Goal: Information Seeking & Learning: Learn about a topic

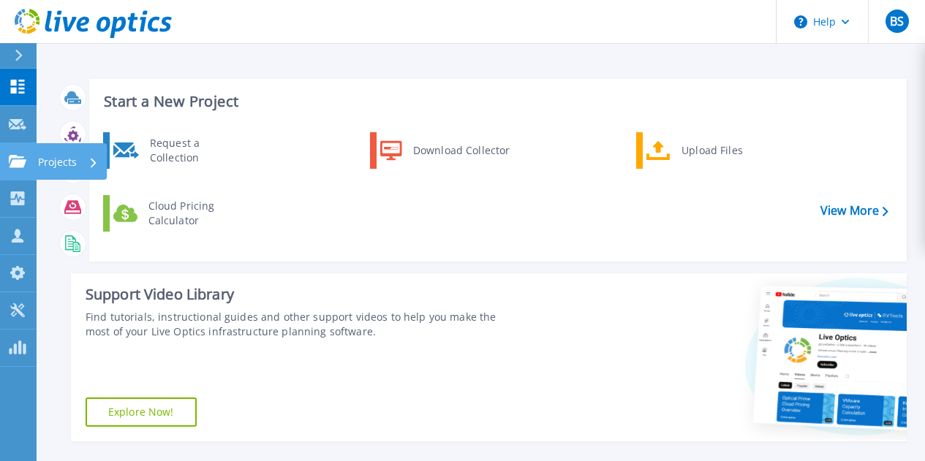
click at [23, 156] on icon at bounding box center [18, 161] width 18 height 12
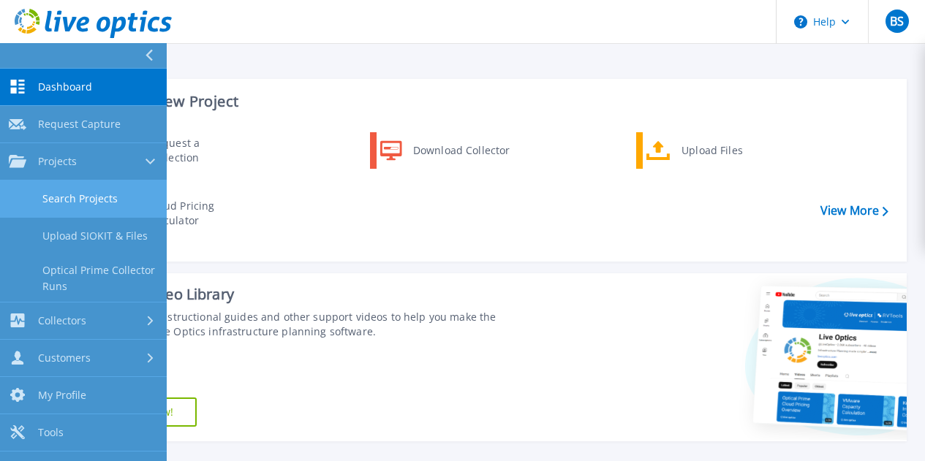
click at [75, 197] on link "Search Projects" at bounding box center [83, 199] width 167 height 37
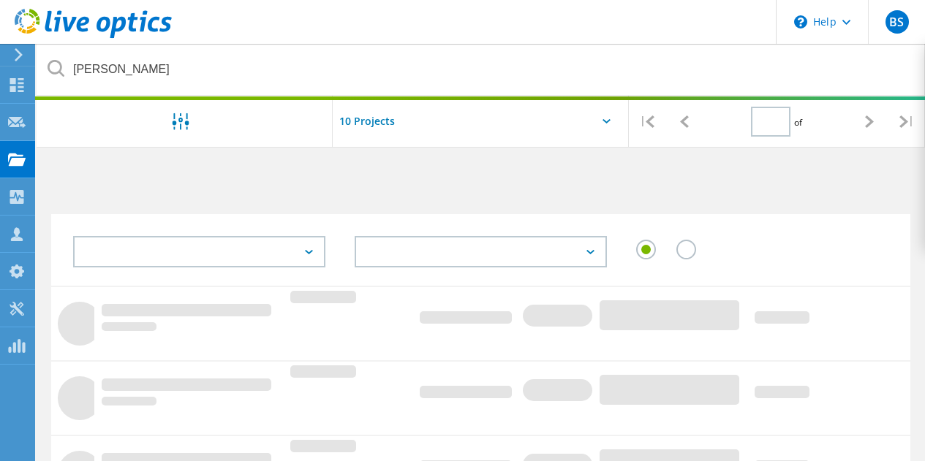
type input "1"
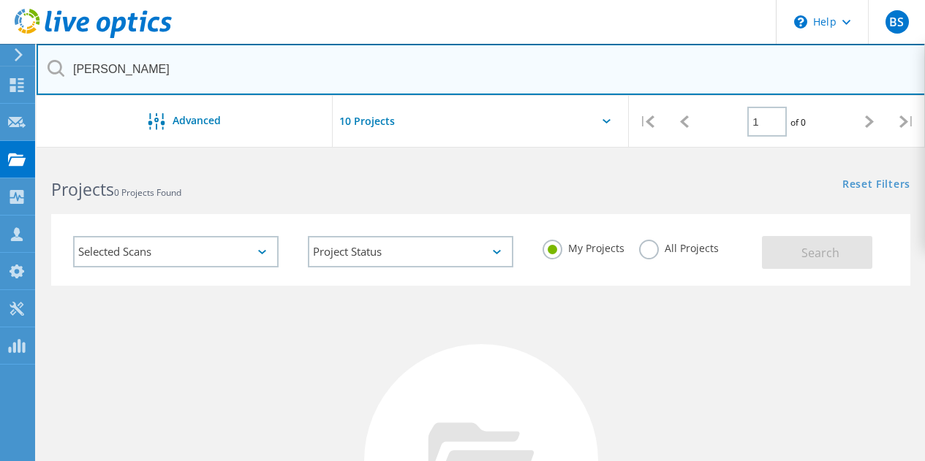
click at [194, 70] on input "[PERSON_NAME]" at bounding box center [481, 69] width 889 height 51
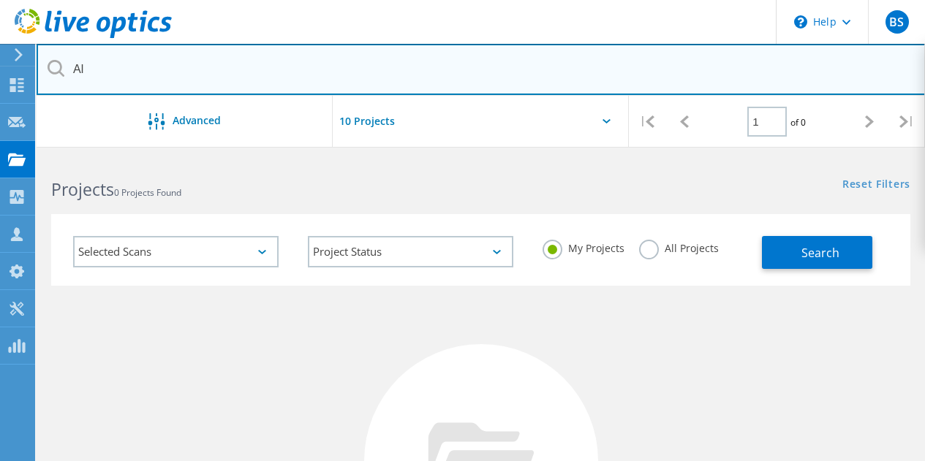
type input "A"
type input "N"
type input "ONWASA"
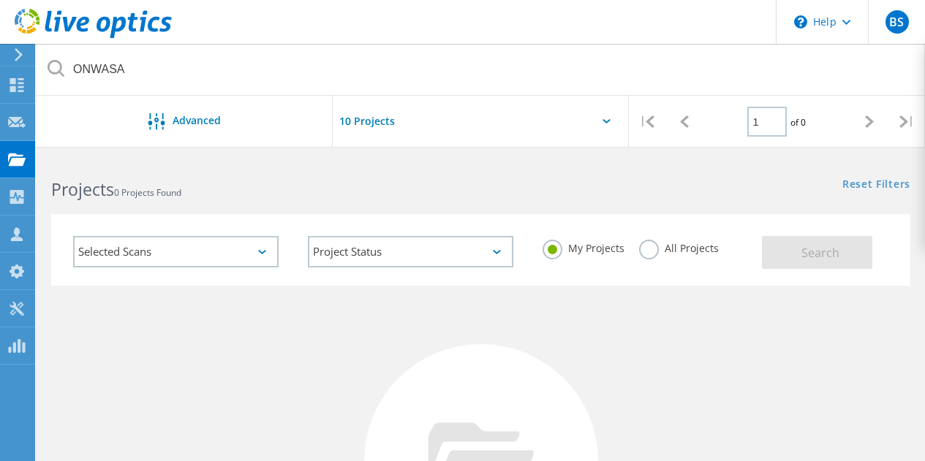
click at [643, 250] on label "All Projects" at bounding box center [679, 247] width 80 height 14
click at [0, 0] on input "All Projects" at bounding box center [0, 0] width 0 height 0
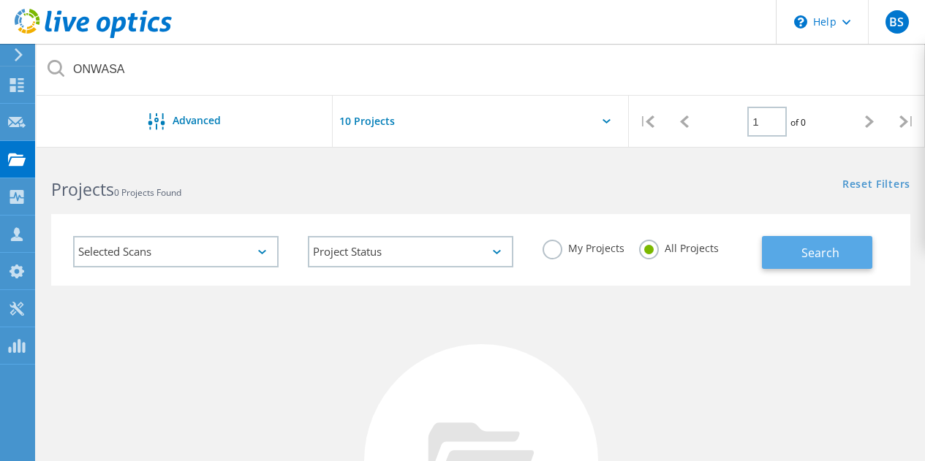
click at [798, 249] on button "Search" at bounding box center [817, 252] width 110 height 33
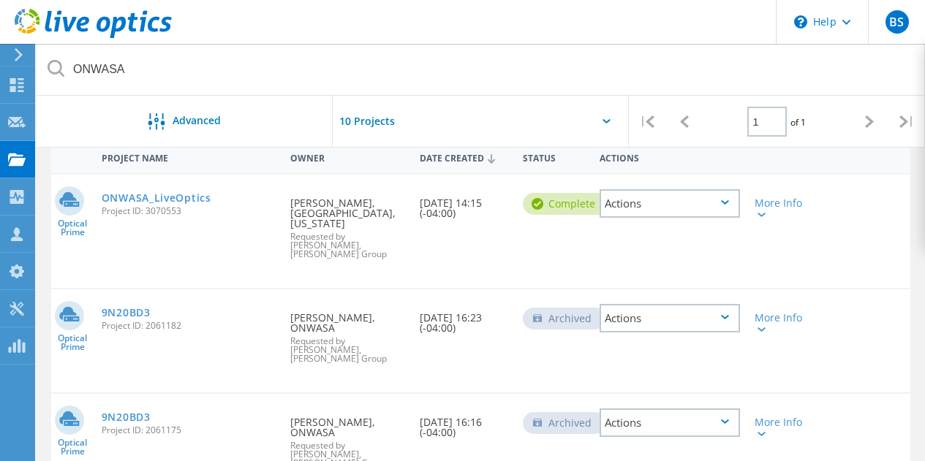
scroll to position [73, 0]
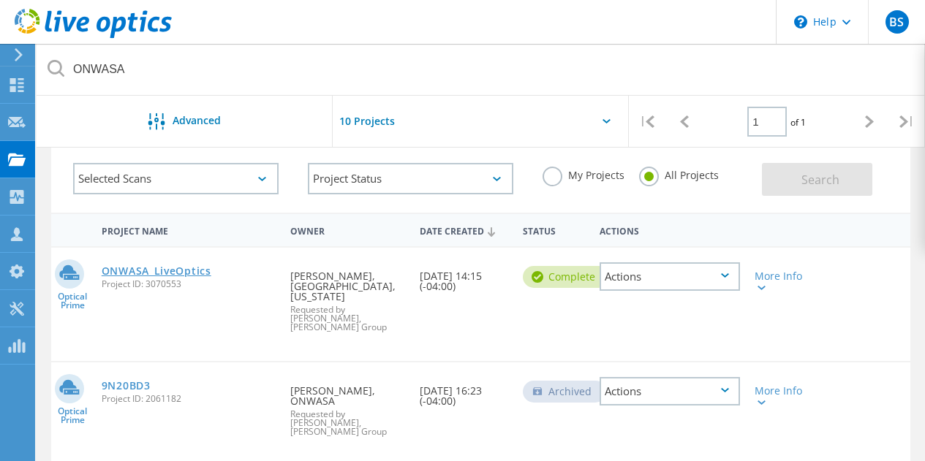
click at [138, 271] on link "ONWASA_LiveOptics" at bounding box center [157, 271] width 110 height 10
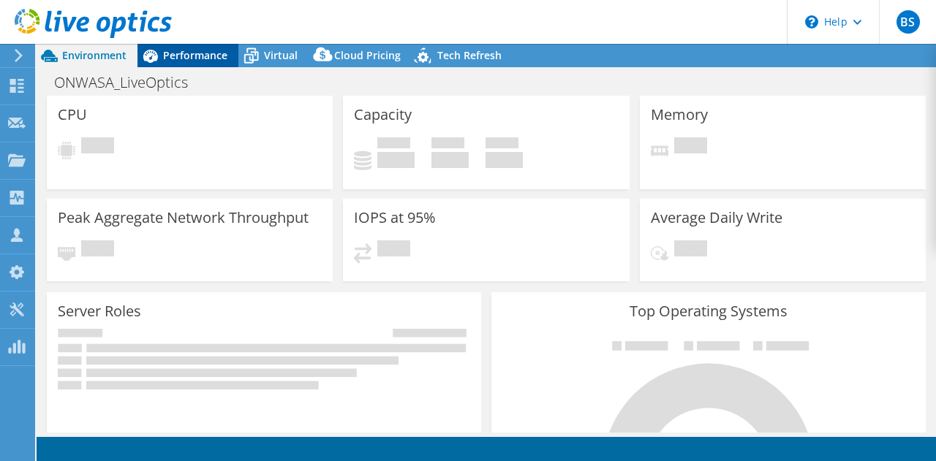
click at [209, 58] on span "Performance" at bounding box center [195, 55] width 64 height 14
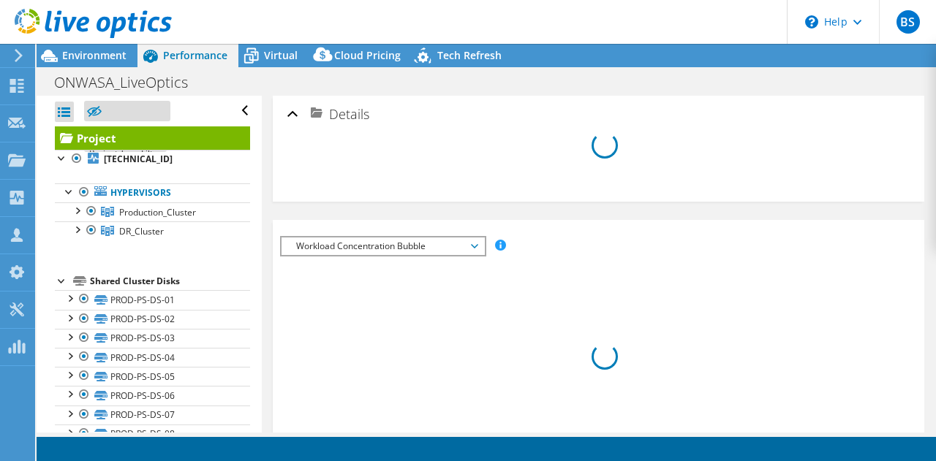
select select "USD"
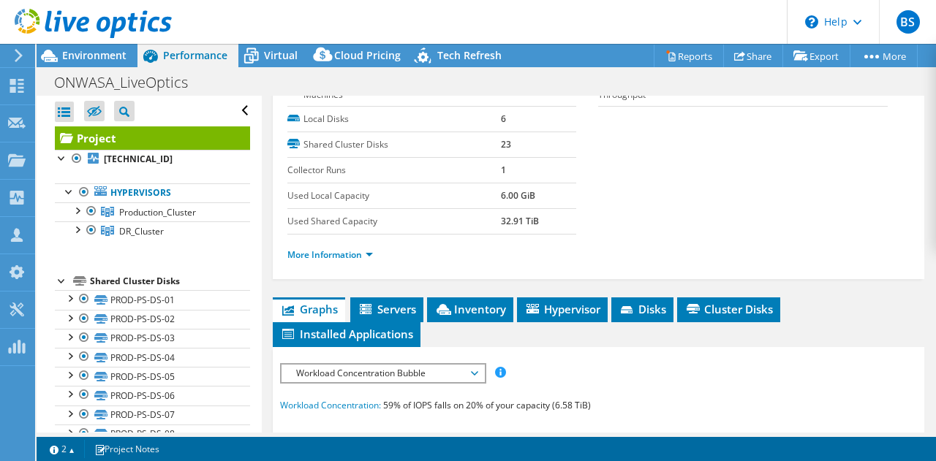
scroll to position [219, 0]
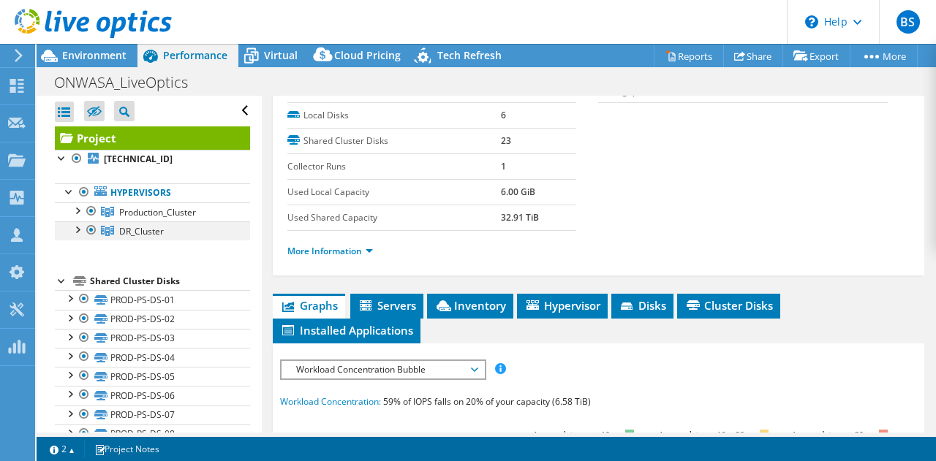
click at [79, 226] on div at bounding box center [76, 228] width 15 height 15
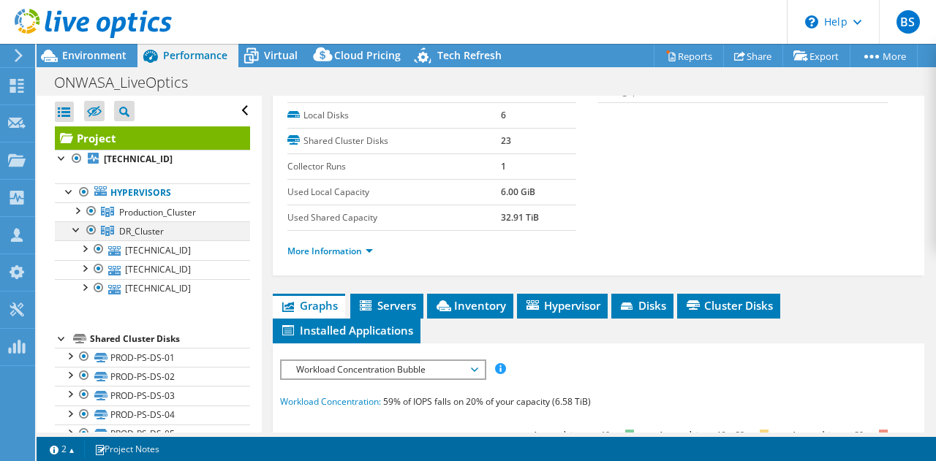
click at [80, 225] on div at bounding box center [76, 228] width 15 height 15
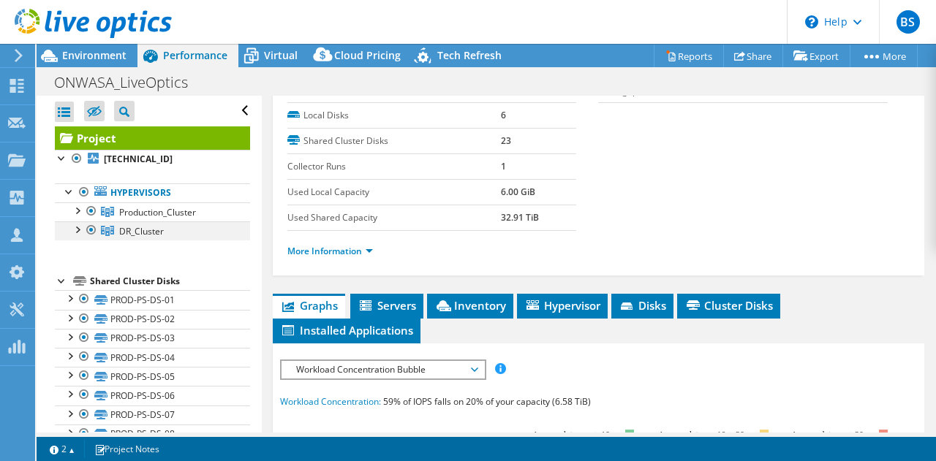
click at [82, 229] on div at bounding box center [76, 228] width 15 height 15
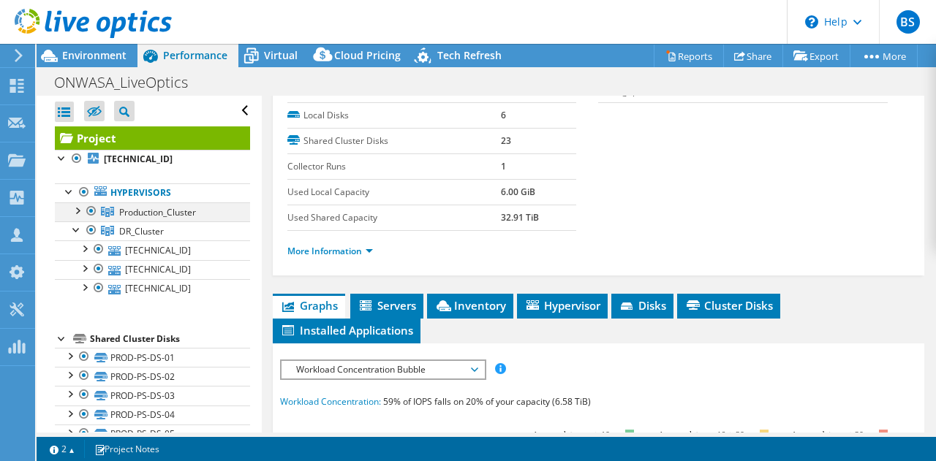
click at [81, 209] on div at bounding box center [76, 209] width 15 height 15
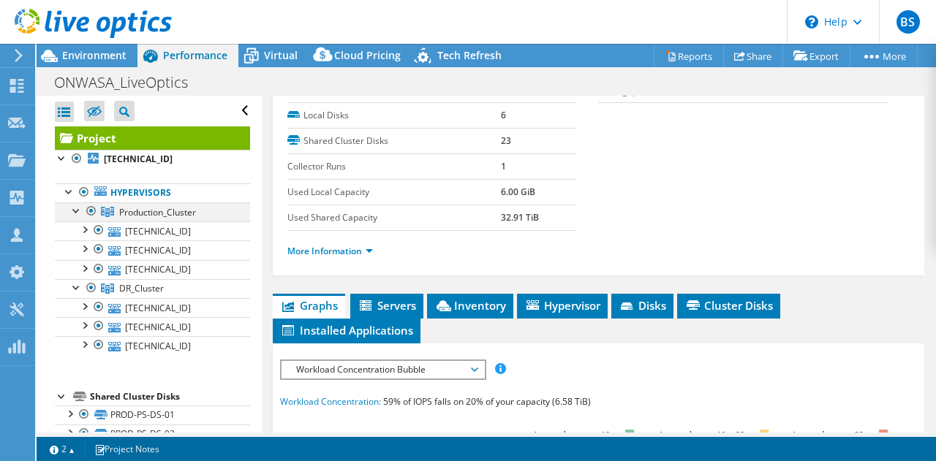
click at [81, 210] on div at bounding box center [76, 209] width 15 height 15
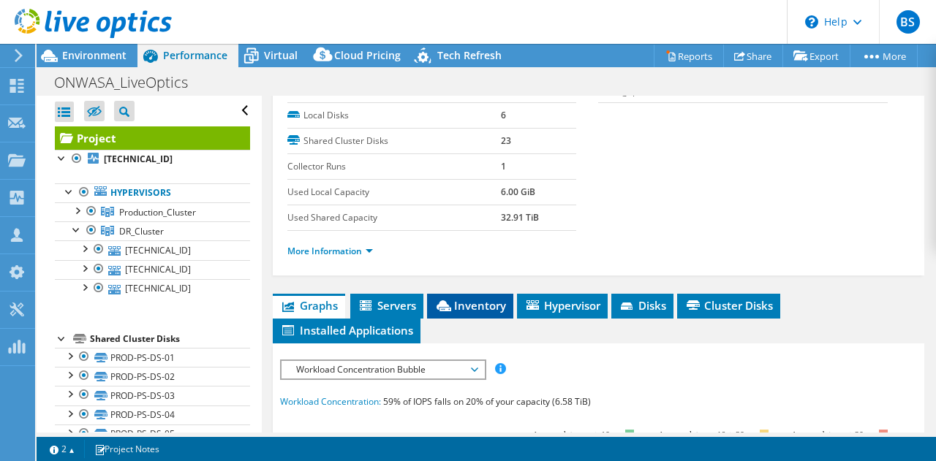
click at [470, 306] on span "Inventory" at bounding box center [470, 305] width 72 height 15
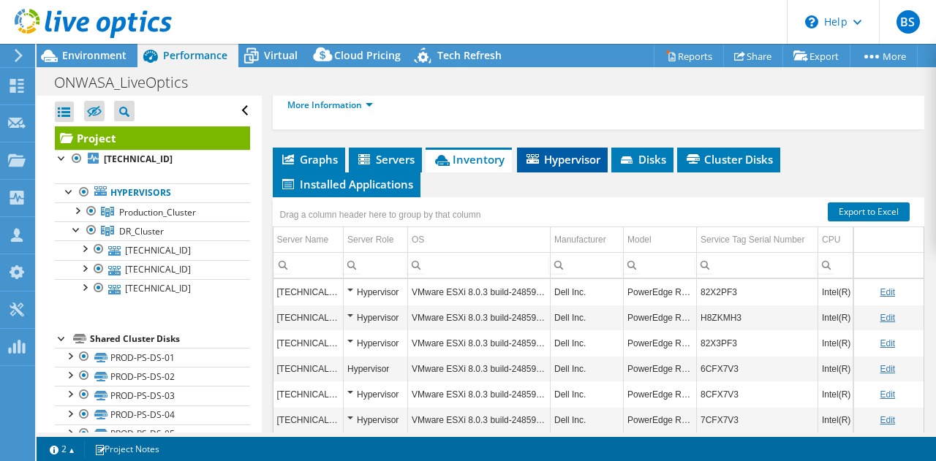
scroll to position [439, 0]
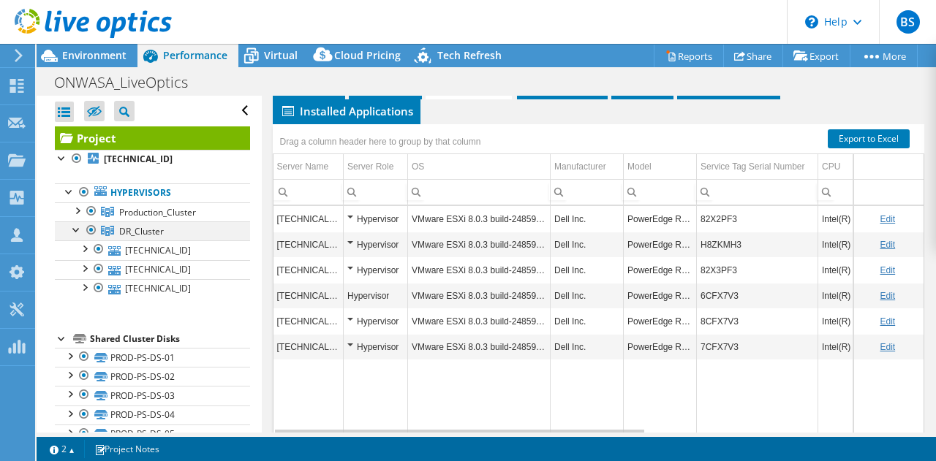
click at [91, 231] on div at bounding box center [91, 230] width 15 height 18
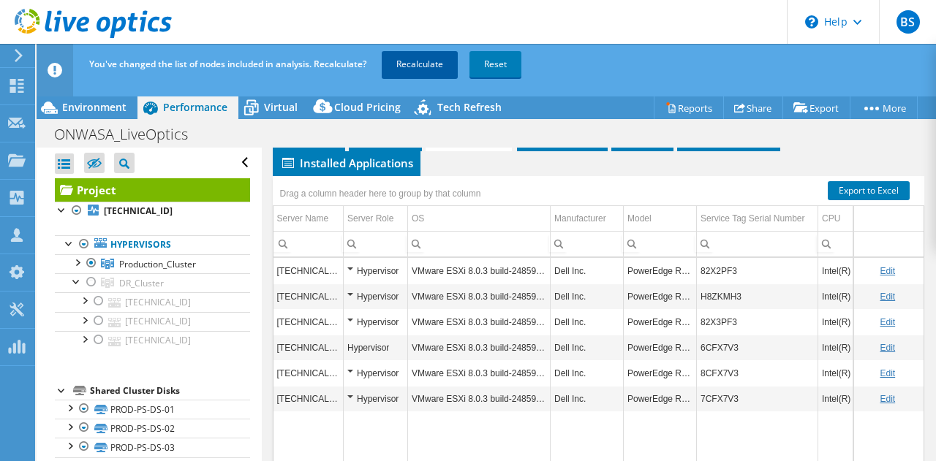
click at [410, 66] on link "Recalculate" at bounding box center [420, 64] width 76 height 26
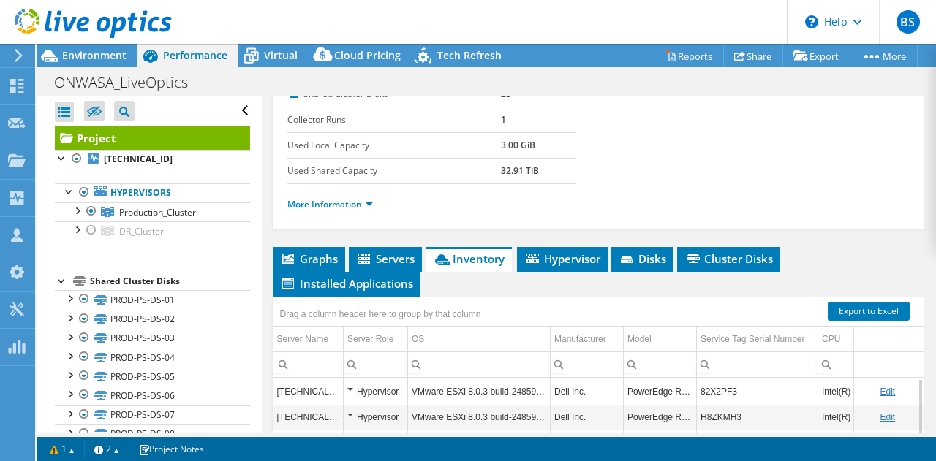
scroll to position [292, 0]
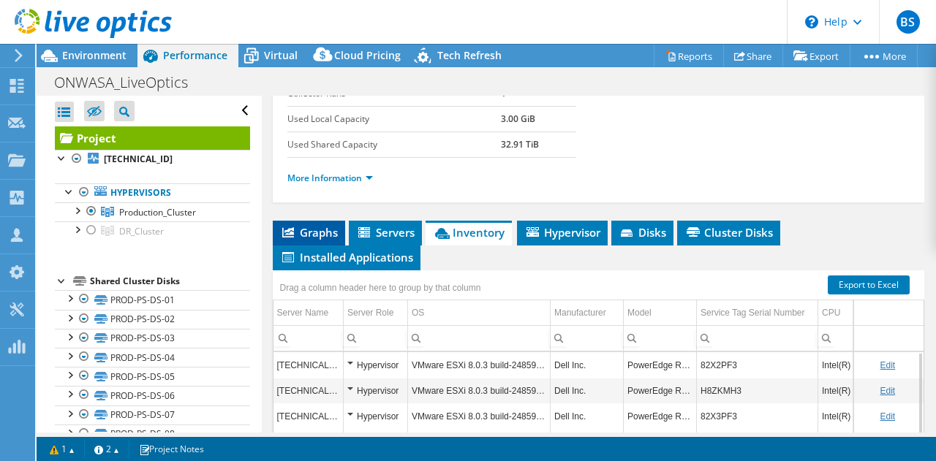
click at [295, 232] on span "Graphs" at bounding box center [309, 232] width 58 height 15
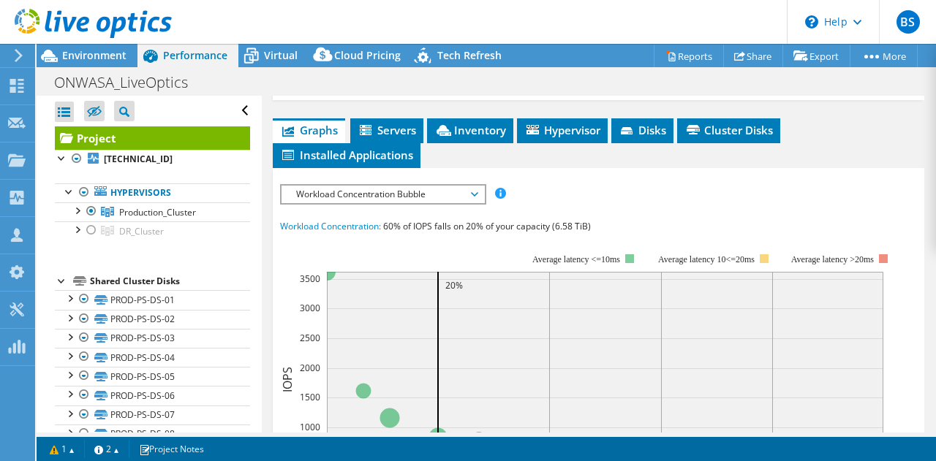
scroll to position [439, 0]
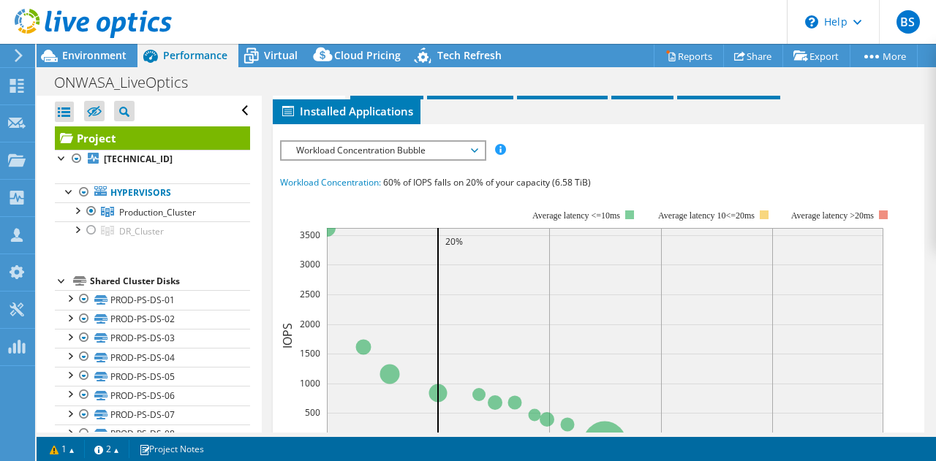
click at [383, 150] on span "Workload Concentration Bubble" at bounding box center [383, 151] width 188 height 18
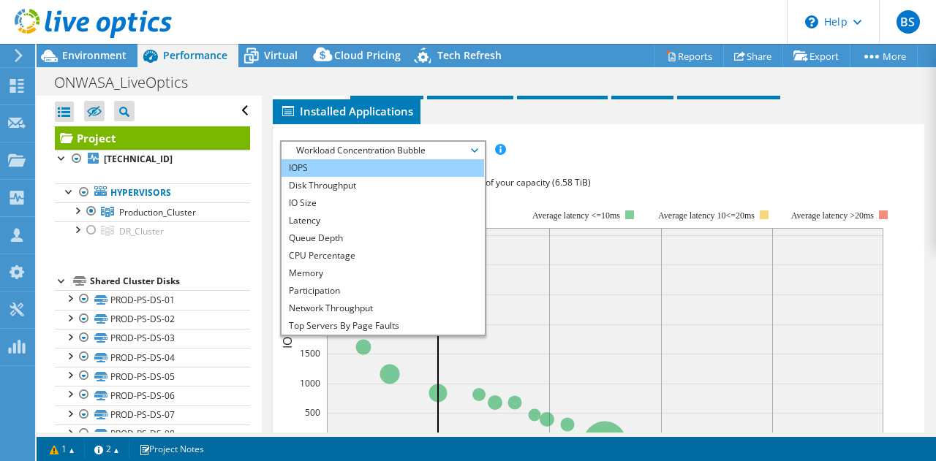
click at [359, 164] on li "IOPS" at bounding box center [382, 168] width 202 height 18
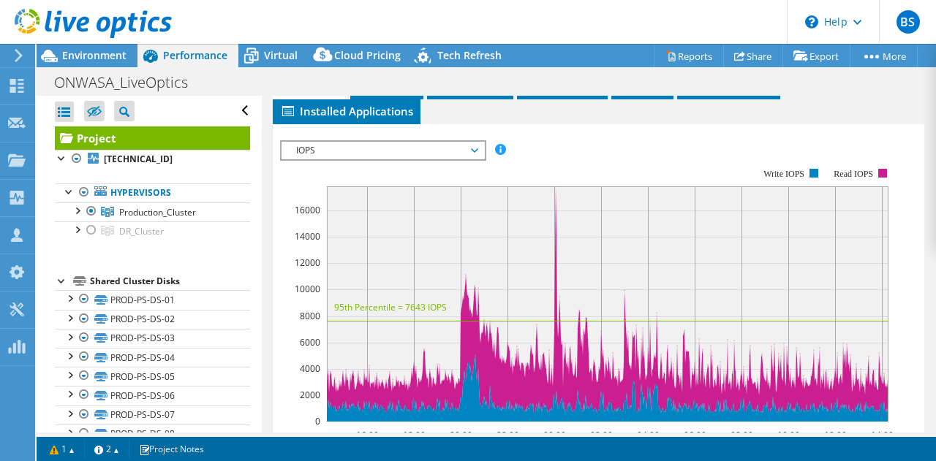
scroll to position [365, 0]
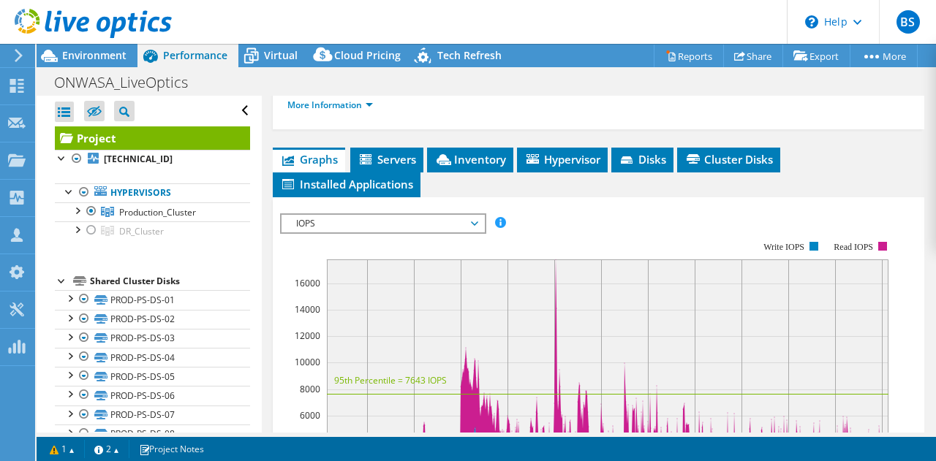
click at [355, 223] on span "IOPS" at bounding box center [383, 224] width 188 height 18
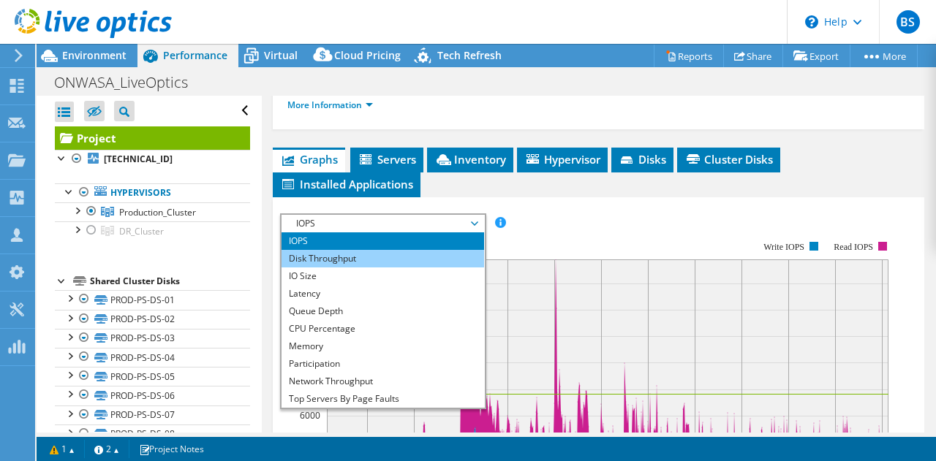
click at [344, 250] on li "Disk Throughput" at bounding box center [382, 259] width 202 height 18
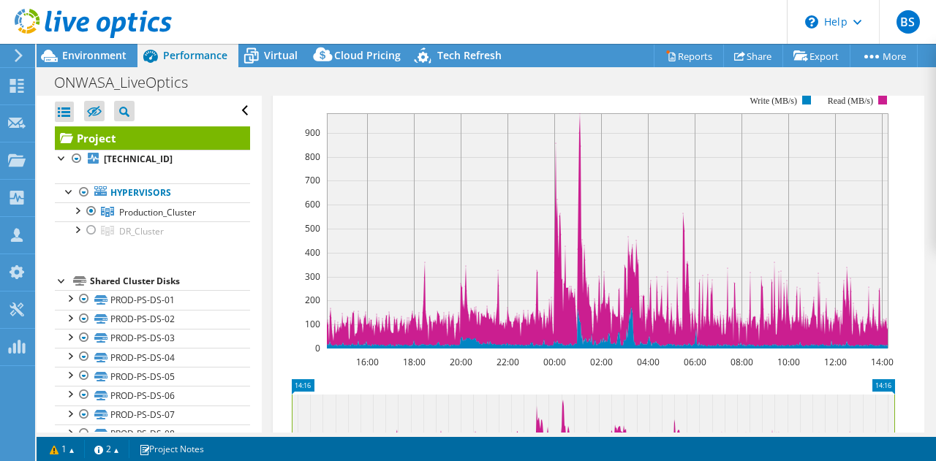
scroll to position [439, 0]
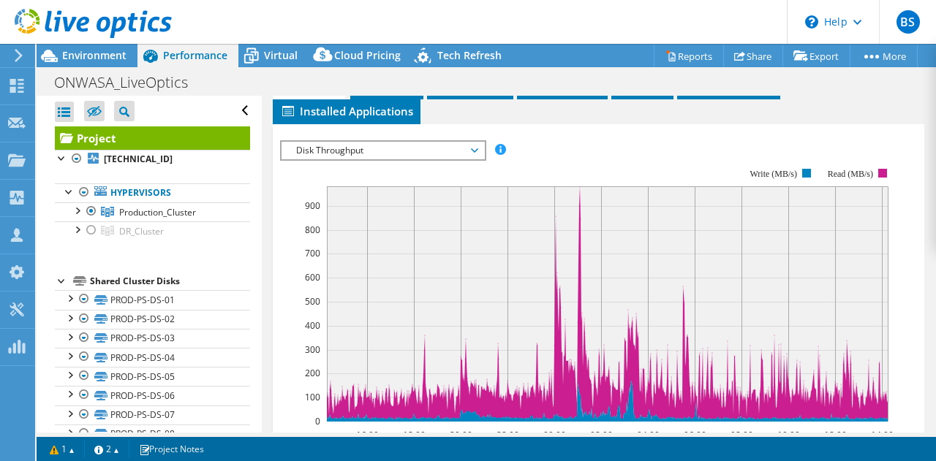
click at [390, 152] on span "Disk Throughput" at bounding box center [383, 151] width 188 height 18
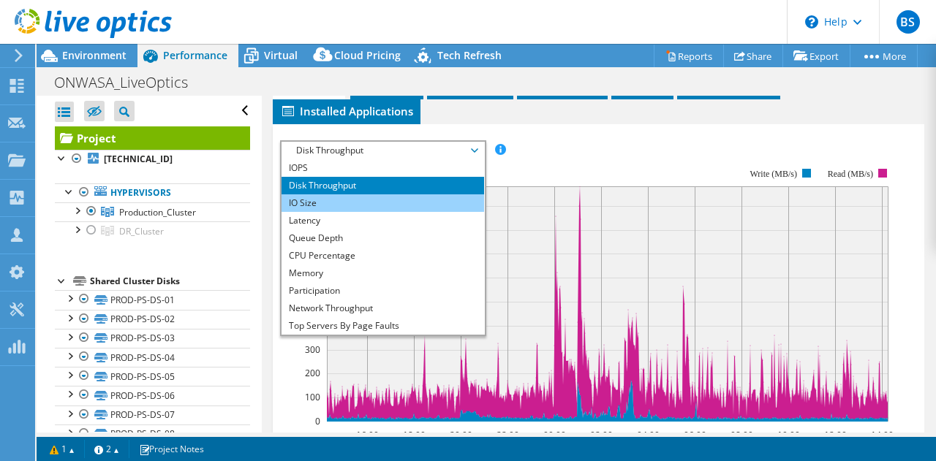
click at [362, 199] on li "IO Size" at bounding box center [382, 203] width 202 height 18
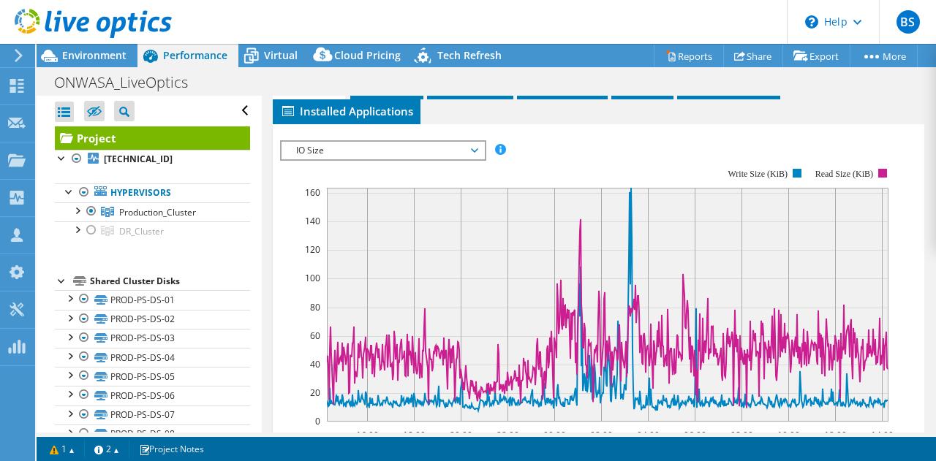
click at [417, 153] on span "IO Size" at bounding box center [383, 151] width 188 height 18
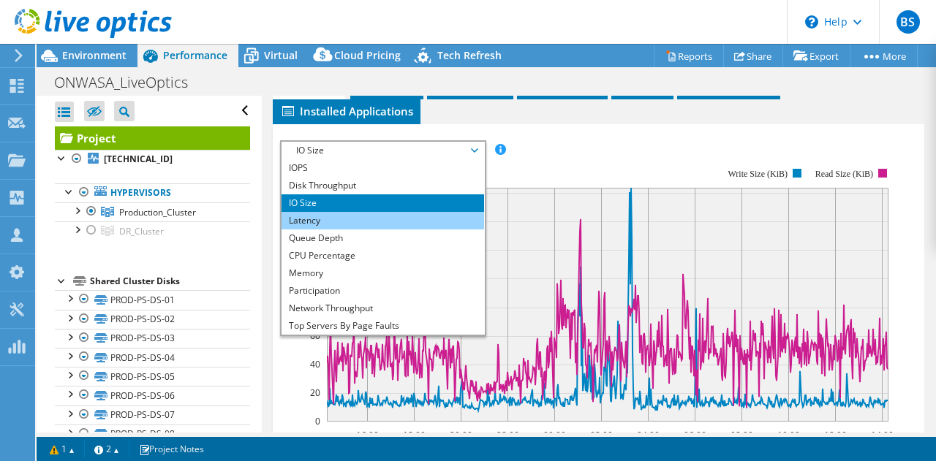
click at [345, 216] on li "Latency" at bounding box center [382, 221] width 202 height 18
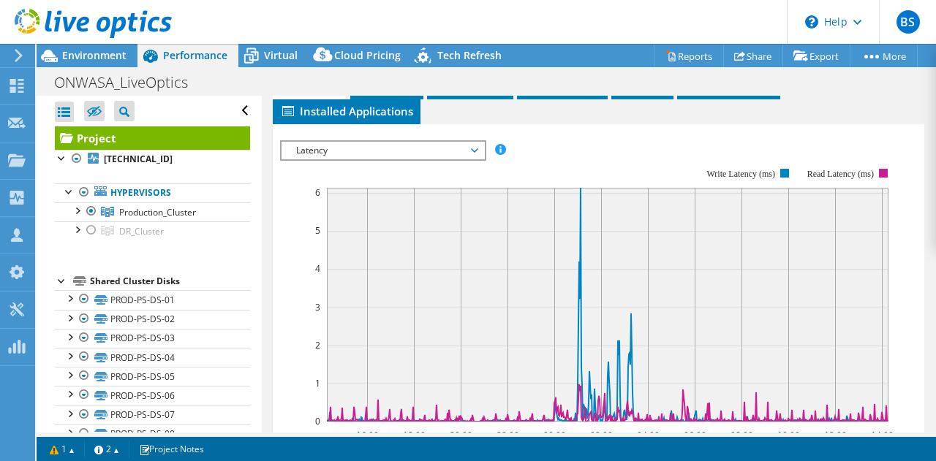
click at [315, 156] on span "Latency" at bounding box center [383, 151] width 188 height 18
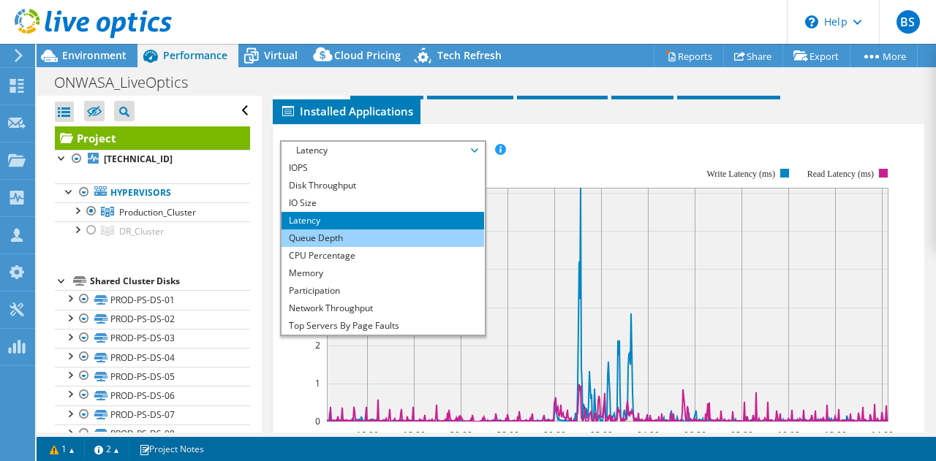
click at [314, 235] on li "Queue Depth" at bounding box center [382, 239] width 202 height 18
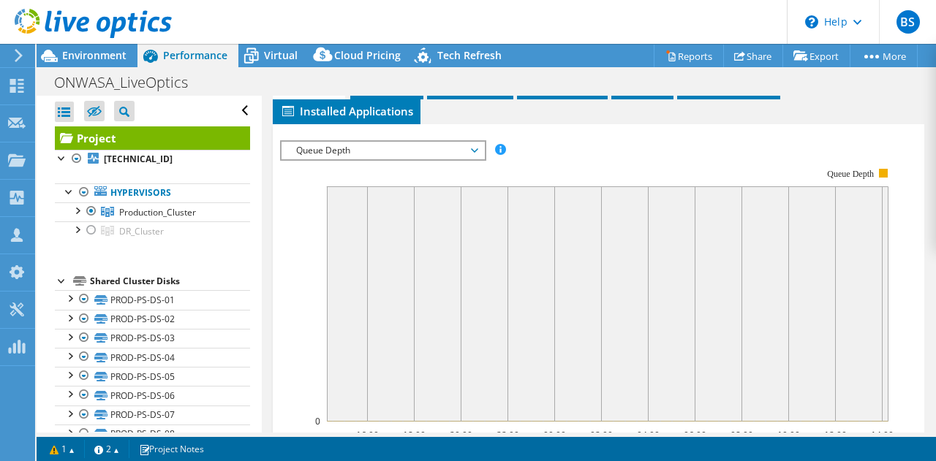
click at [303, 153] on span "Queue Depth" at bounding box center [383, 151] width 188 height 18
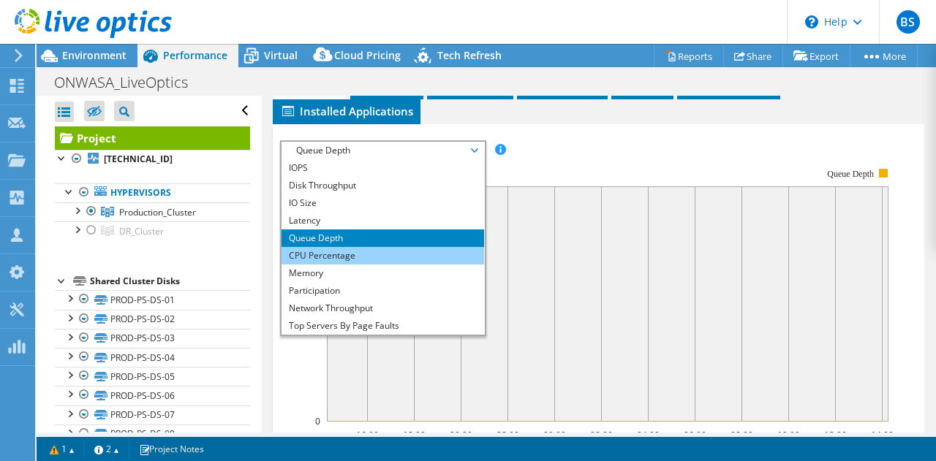
click at [318, 252] on li "CPU Percentage" at bounding box center [382, 256] width 202 height 18
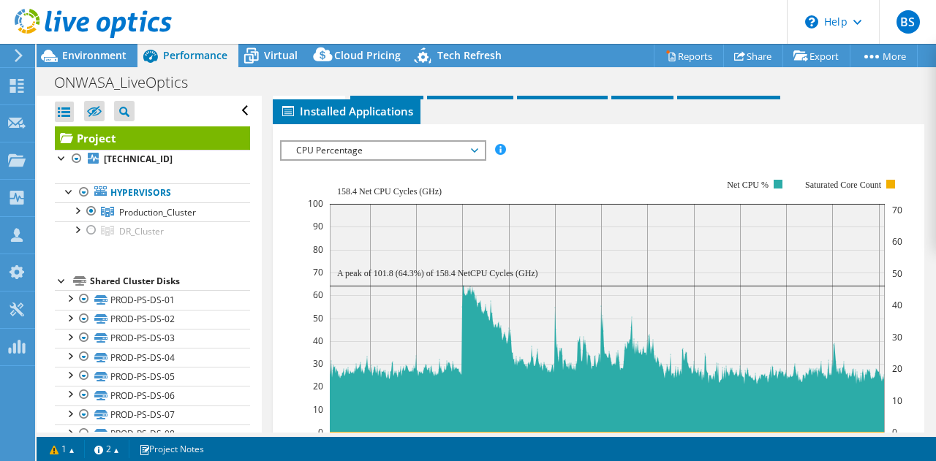
click at [316, 142] on span "CPU Percentage" at bounding box center [383, 151] width 188 height 18
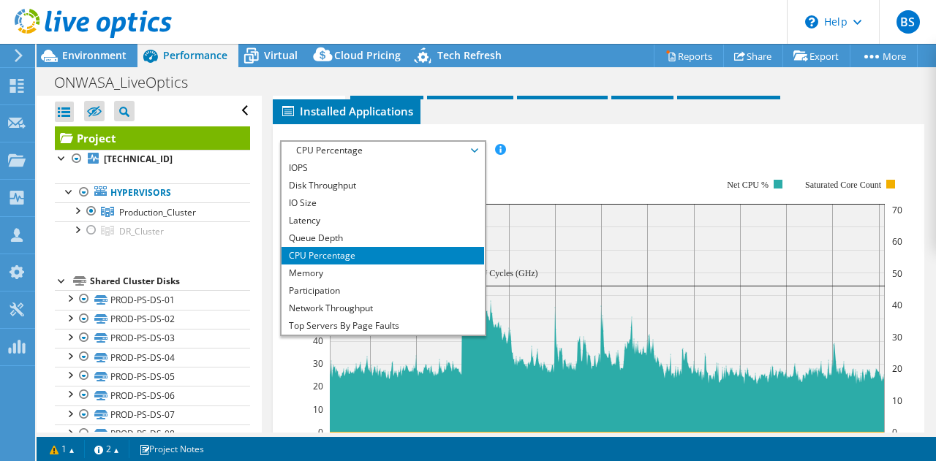
click at [268, 246] on div "Project Details Prepared for: Tim Connolly, TConnolly@onwasa.com Account ONSLOW…" at bounding box center [599, 204] width 674 height 1094
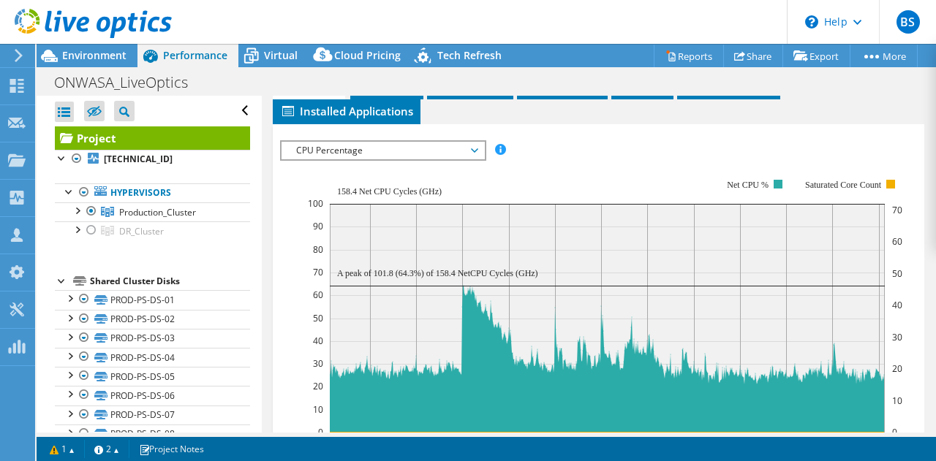
click at [327, 150] on span "CPU Percentage" at bounding box center [383, 151] width 188 height 18
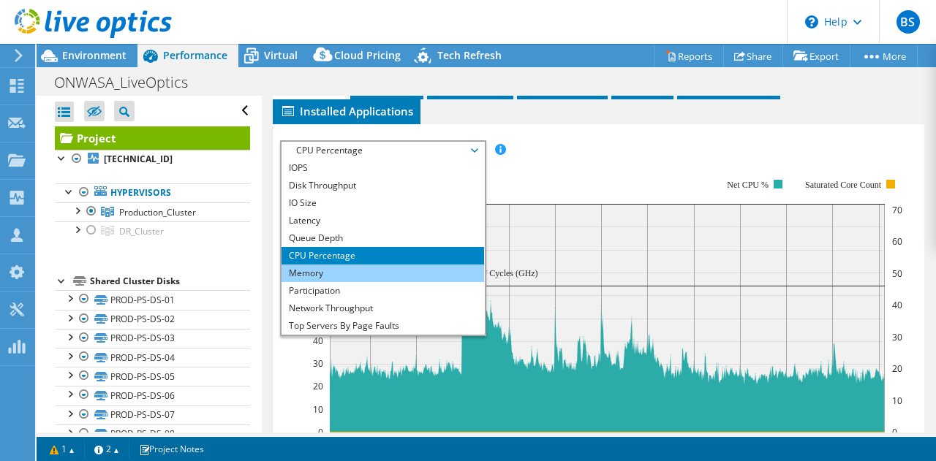
click at [324, 267] on li "Memory" at bounding box center [382, 274] width 202 height 18
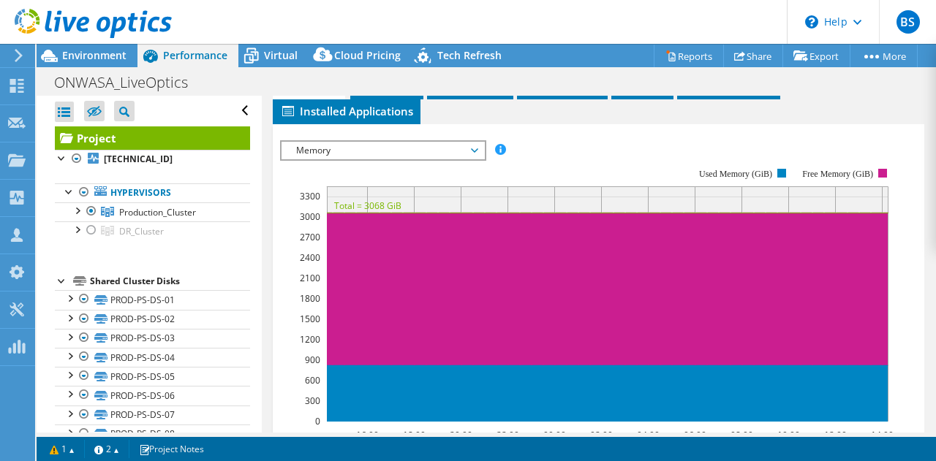
click at [338, 154] on span "Memory" at bounding box center [383, 151] width 188 height 18
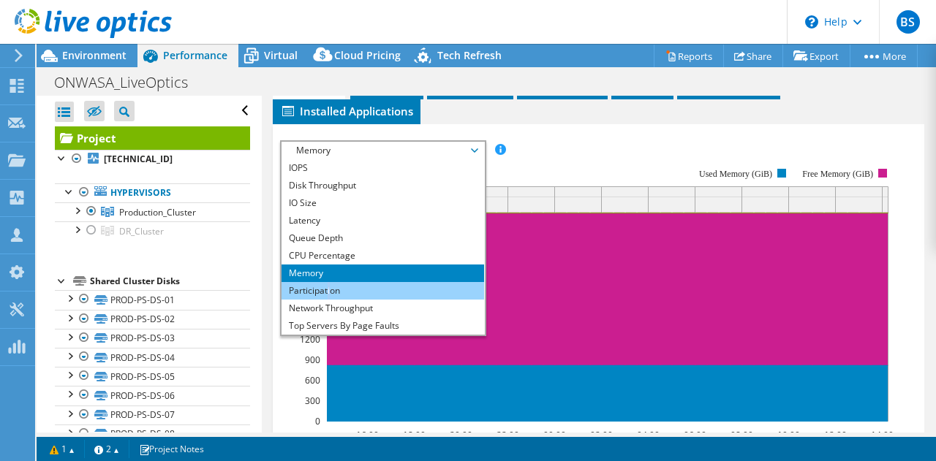
click at [327, 286] on li "Participation" at bounding box center [382, 291] width 202 height 18
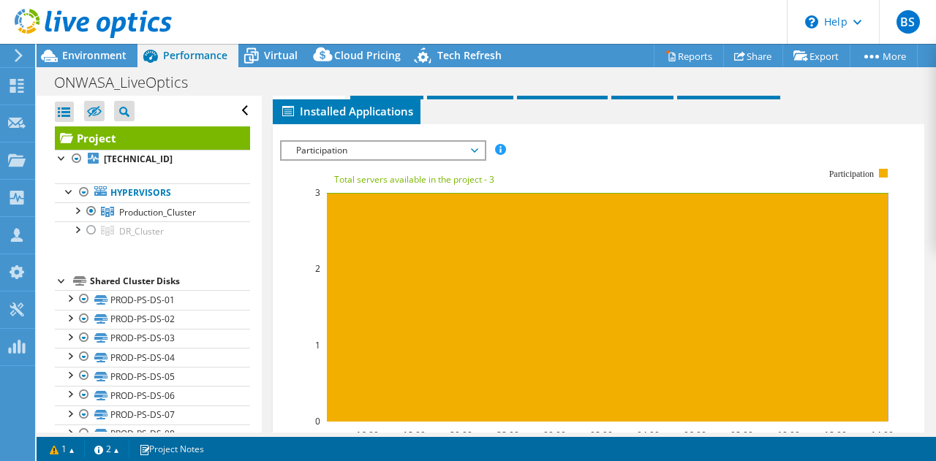
click at [316, 152] on span "Participation" at bounding box center [383, 151] width 188 height 18
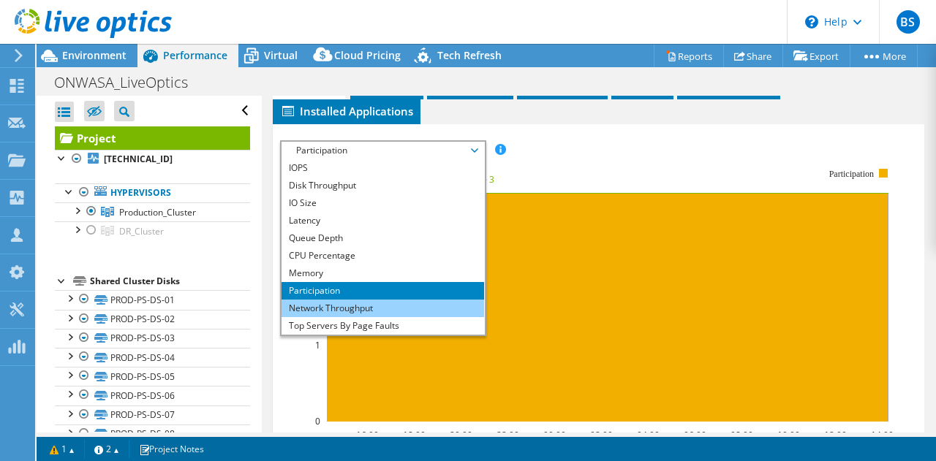
click at [313, 306] on li "Network Throughput" at bounding box center [382, 309] width 202 height 18
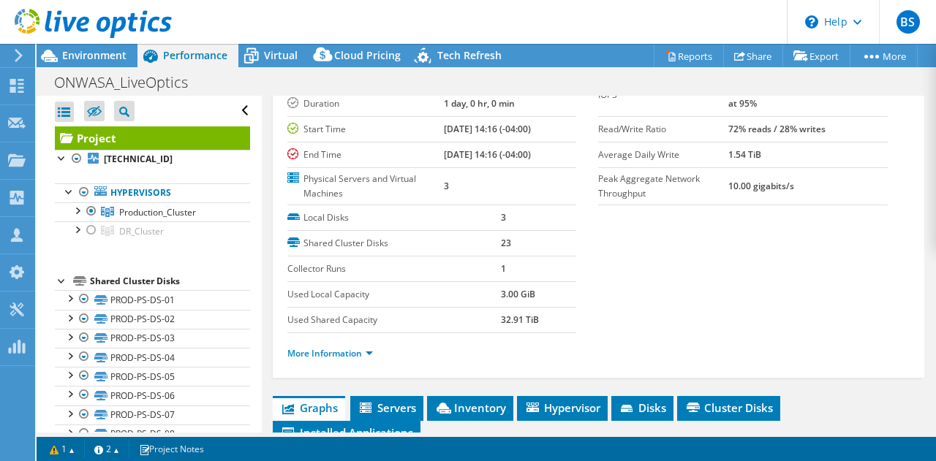
scroll to position [0, 0]
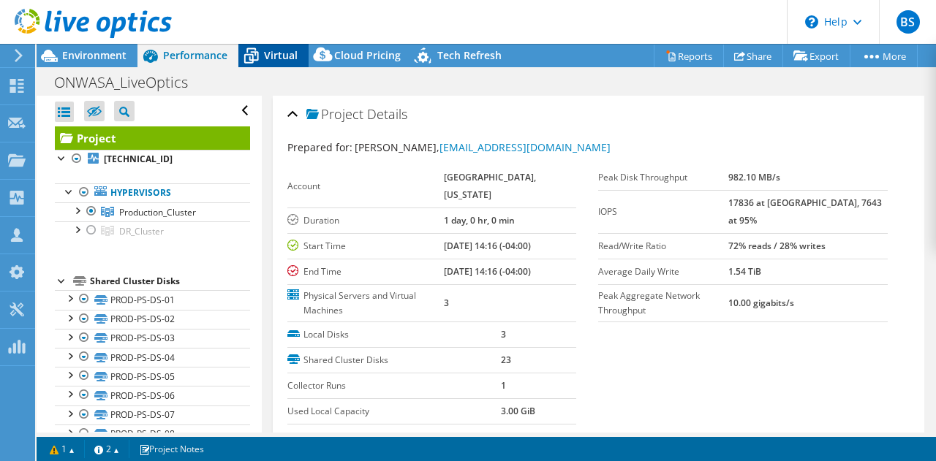
click at [283, 53] on span "Virtual" at bounding box center [281, 55] width 34 height 14
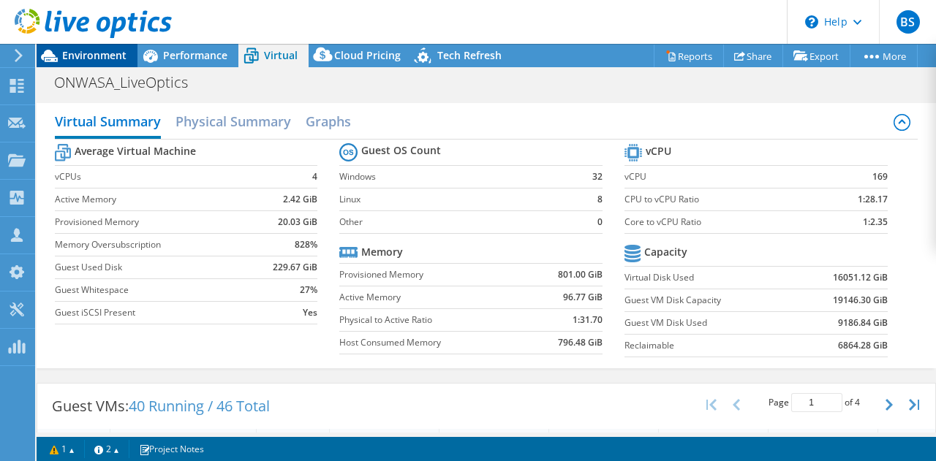
click at [100, 54] on span "Environment" at bounding box center [94, 55] width 64 height 14
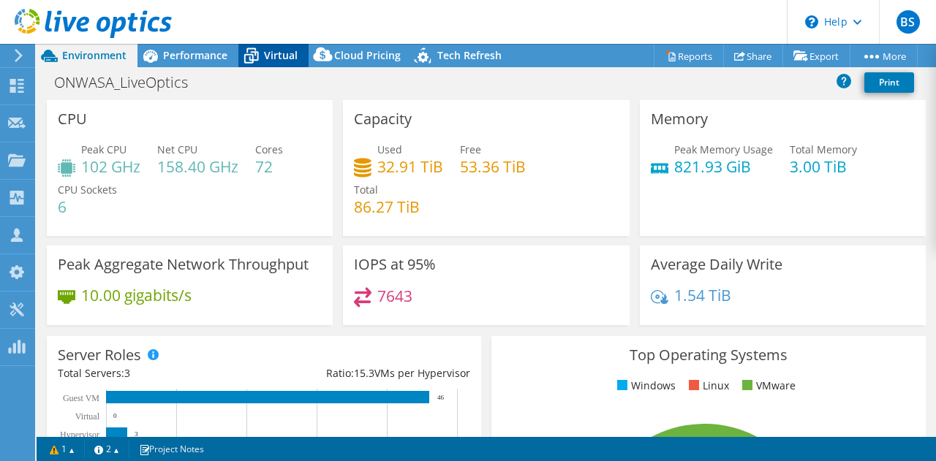
click at [271, 56] on span "Virtual" at bounding box center [281, 55] width 34 height 14
